Goal: Information Seeking & Learning: Learn about a topic

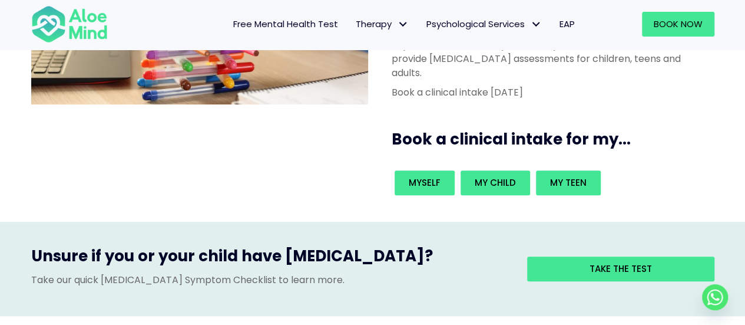
scroll to position [243, 0]
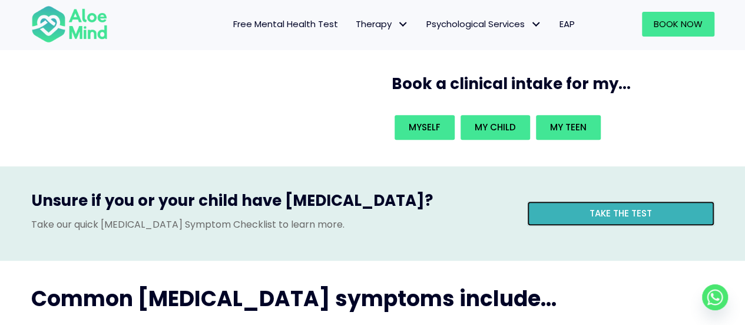
click at [604, 207] on span "Take the test" at bounding box center [621, 213] width 62 height 12
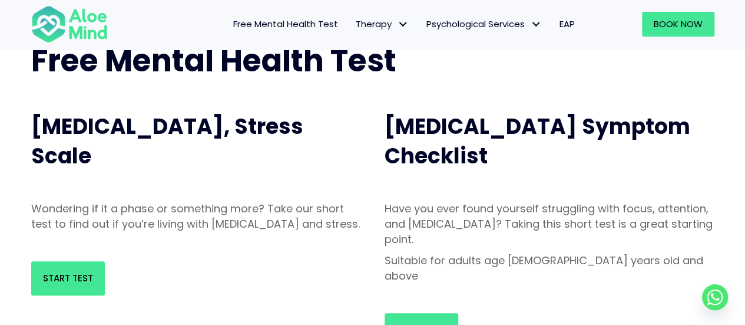
scroll to position [137, 0]
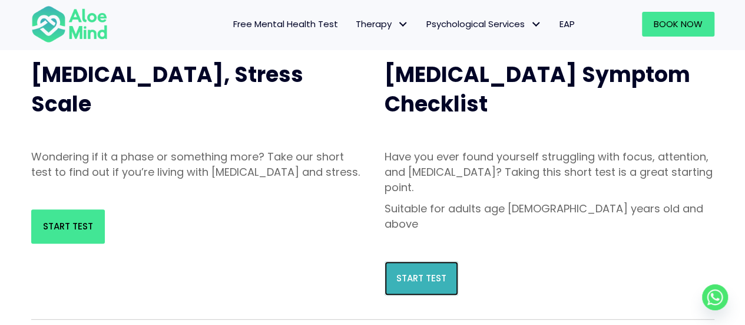
click at [436, 272] on span "Start Test" at bounding box center [422, 278] width 50 height 12
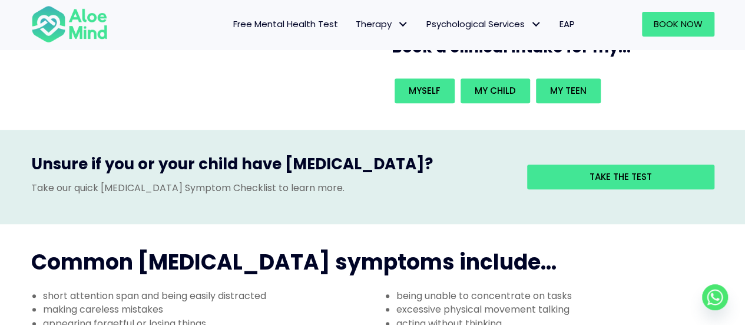
scroll to position [306, 0]
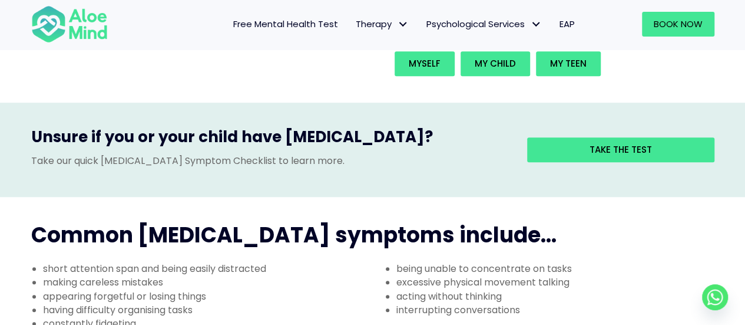
click at [120, 262] on li "short attention span and being easily distracted" at bounding box center [208, 269] width 330 height 14
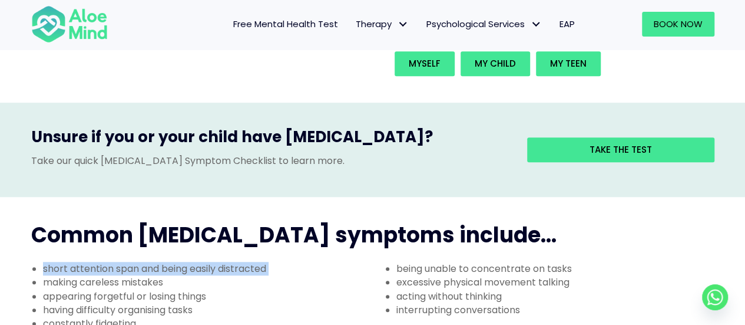
click at [120, 262] on li "short attention span and being easily distracted" at bounding box center [208, 269] width 330 height 14
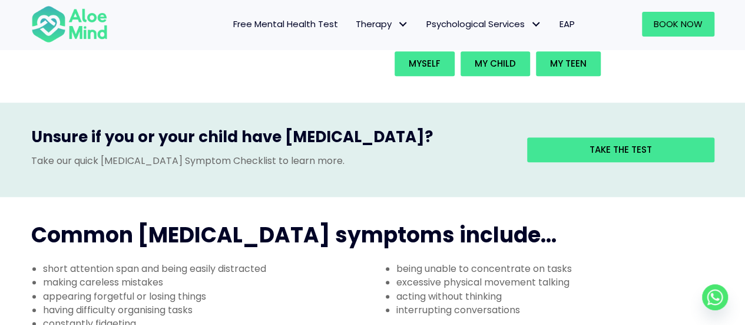
click at [111, 289] on li "appearing forgetful or losing things" at bounding box center [208, 296] width 330 height 14
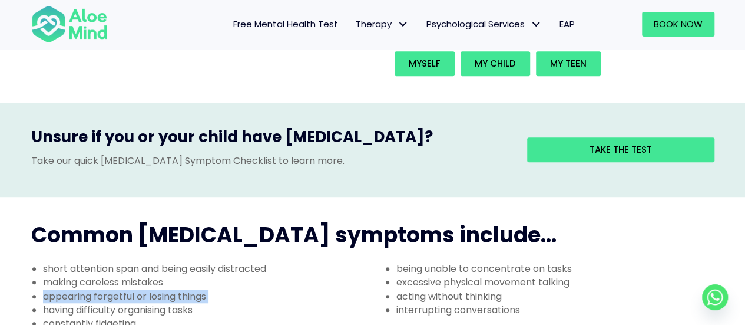
click at [111, 289] on li "appearing forgetful or losing things" at bounding box center [208, 296] width 330 height 14
drag, startPoint x: 160, startPoint y: 243, endPoint x: 170, endPoint y: 252, distance: 12.5
click at [160, 289] on li "appearing forgetful or losing things" at bounding box center [208, 296] width 330 height 14
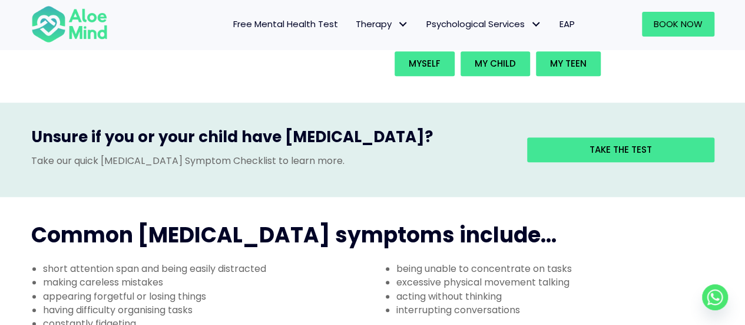
click at [177, 303] on li "having difficulty organising tasks" at bounding box center [208, 310] width 330 height 14
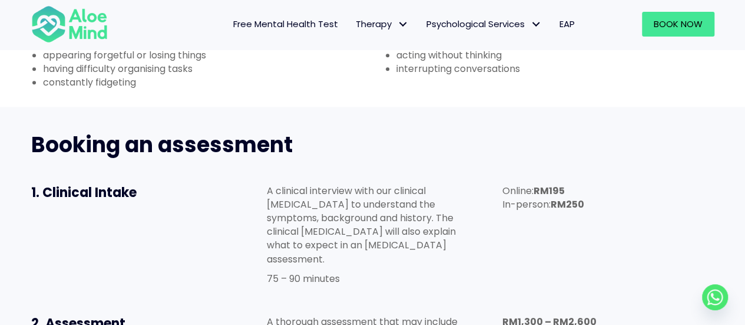
scroll to position [556, 0]
